Goal: Transaction & Acquisition: Download file/media

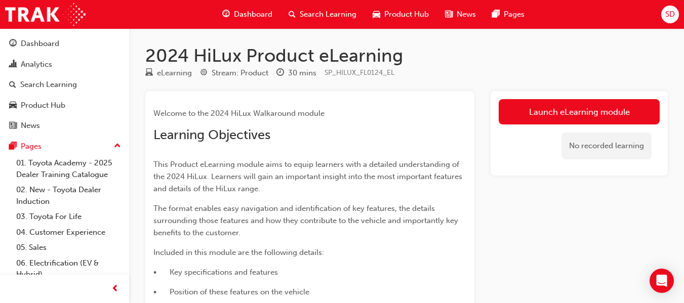
click at [362, 74] on span "SP_HILUX_FL0124_EL" at bounding box center [360, 72] width 70 height 9
copy div "SP_HILUX_FL0124_EL"
click at [281, 50] on h1 "2024 HiLux Product eLearning" at bounding box center [406, 56] width 522 height 22
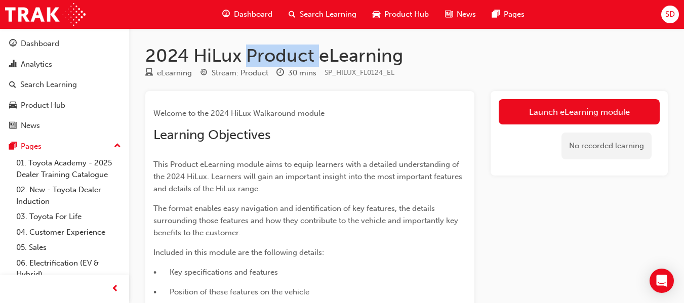
click at [281, 50] on h1 "2024 HiLux Product eLearning" at bounding box center [406, 56] width 522 height 22
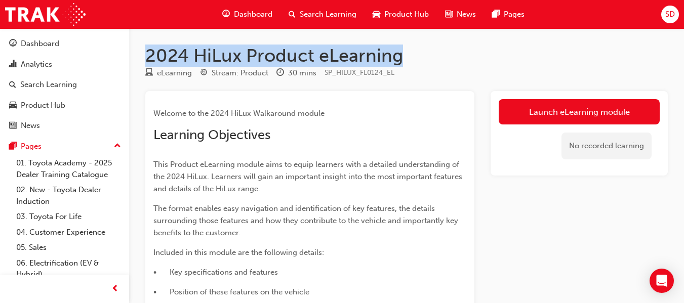
click at [281, 50] on h1 "2024 HiLux Product eLearning" at bounding box center [406, 56] width 522 height 22
copy h1 "2024 HiLux Product eLearning"
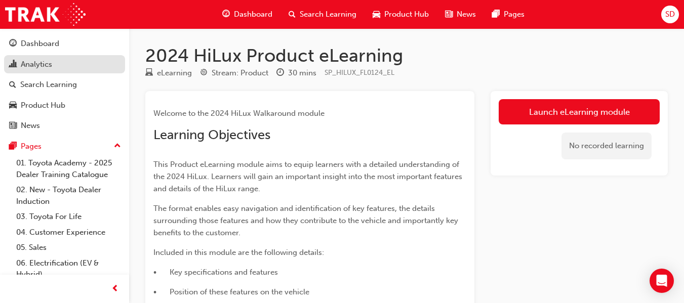
click at [37, 63] on div "Analytics" at bounding box center [36, 65] width 31 height 12
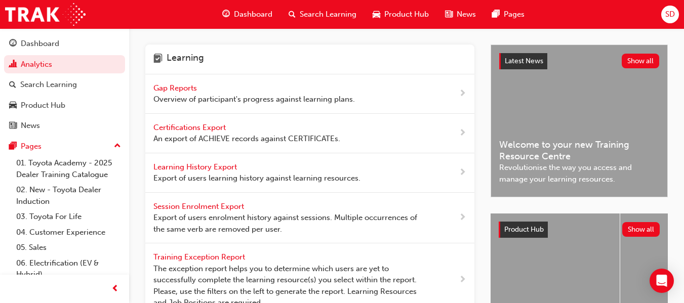
click at [209, 163] on span "Learning History Export" at bounding box center [196, 167] width 86 height 9
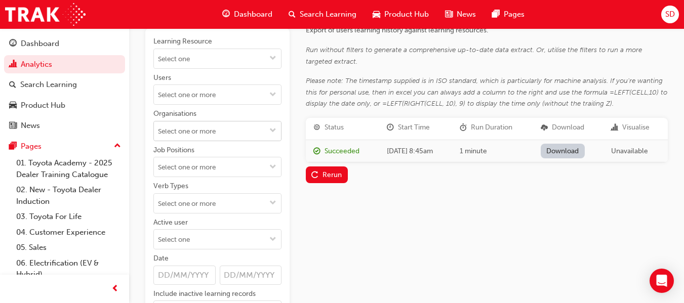
scroll to position [32, 0]
click at [183, 237] on input "Active user" at bounding box center [217, 238] width 127 height 19
type input "m"
click at [178, 97] on input "Users" at bounding box center [217, 94] width 127 height 19
type input "[PERSON_NAME]"
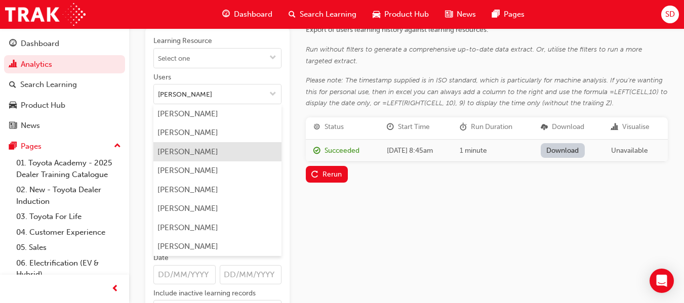
click at [187, 149] on li "[PERSON_NAME]" at bounding box center [217, 151] width 128 height 19
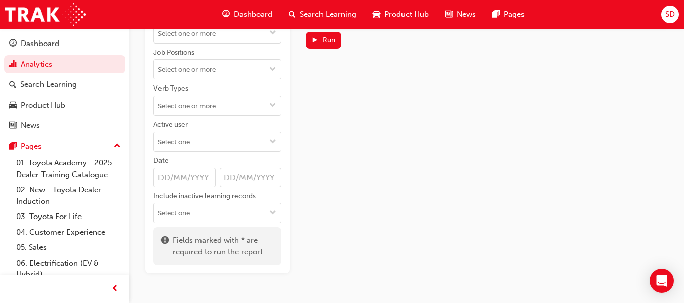
scroll to position [149, 0]
click at [329, 39] on div "Run" at bounding box center [328, 39] width 13 height 9
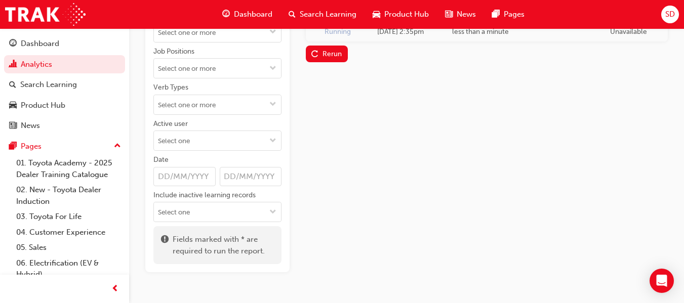
scroll to position [72, 0]
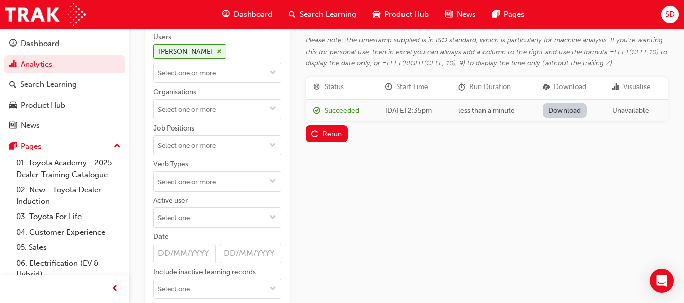
click at [574, 107] on link "Download" at bounding box center [565, 110] width 44 height 15
